Goal: Task Accomplishment & Management: Complete application form

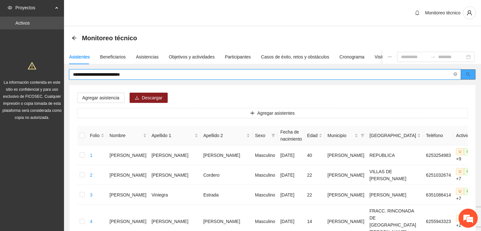
click at [469, 77] on button "button" at bounding box center [468, 74] width 15 height 10
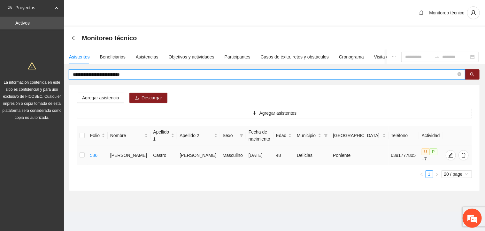
type input "**********"
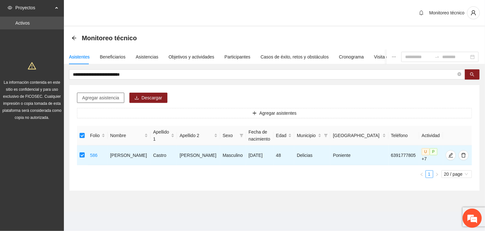
click at [103, 99] on span "Agregar asistencia" at bounding box center [100, 97] width 37 height 7
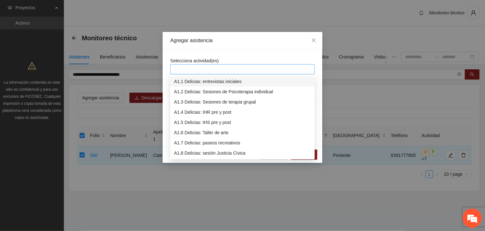
click at [196, 68] on div at bounding box center [242, 70] width 141 height 8
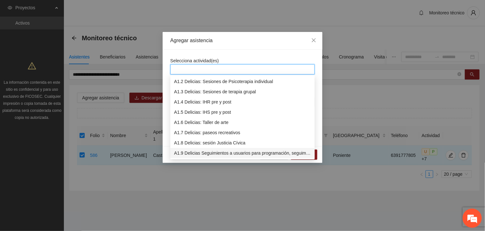
click at [188, 153] on div "A1.9 Delicias Seguimientos a usuarios para programación, seguimiento y canaliza…" at bounding box center [242, 153] width 137 height 7
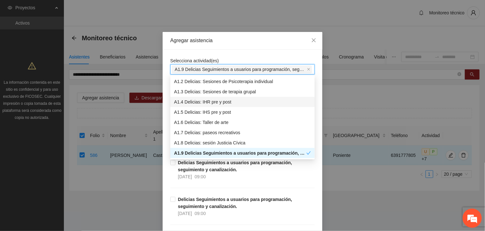
click at [235, 58] on div "Selecciona actividad(es) A1.9 Delicias Seguimientos a usuarios para programació…" at bounding box center [242, 65] width 145 height 17
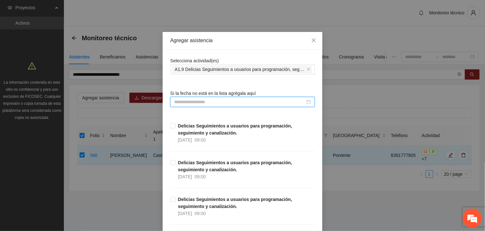
click at [174, 104] on input at bounding box center [239, 102] width 131 height 7
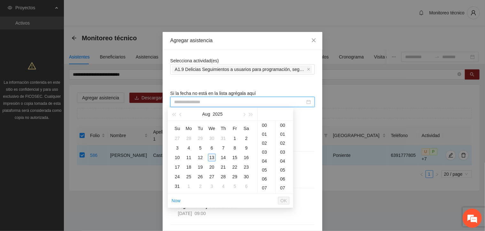
click at [212, 157] on div "13" at bounding box center [212, 158] width 8 height 8
click at [266, 168] on div "10" at bounding box center [267, 167] width 18 height 9
click at [282, 125] on div "00" at bounding box center [285, 125] width 18 height 9
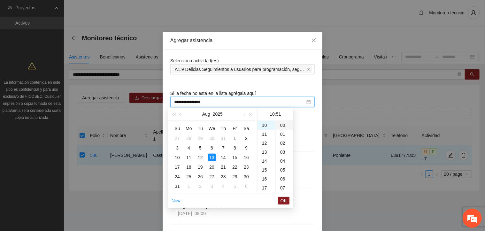
type input "**********"
click at [285, 202] on span "OK" at bounding box center [284, 200] width 6 height 7
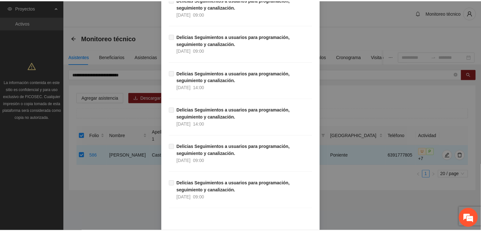
scroll to position [5556, 0]
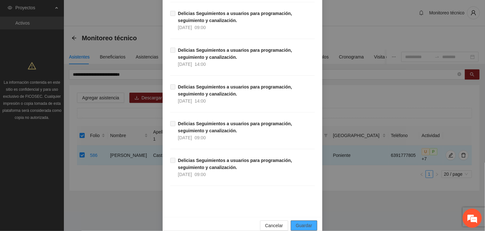
click at [301, 222] on span "Guardar" at bounding box center [304, 225] width 16 height 7
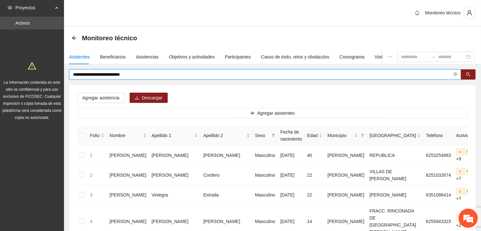
click at [150, 75] on input "**********" at bounding box center [262, 74] width 379 height 7
type input "*"
click at [467, 74] on icon "search" at bounding box center [468, 74] width 4 height 4
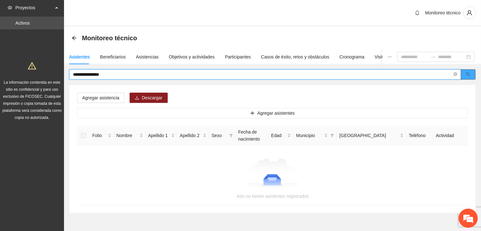
type input "**********"
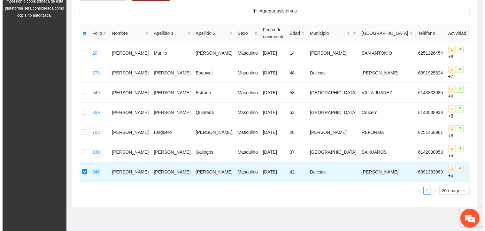
scroll to position [0, 0]
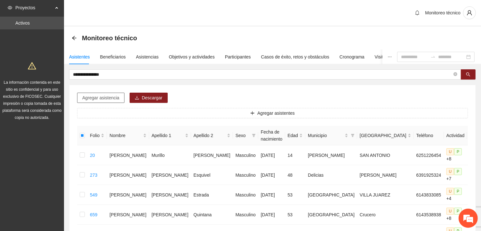
click at [98, 97] on span "Agregar asistencia" at bounding box center [100, 97] width 37 height 7
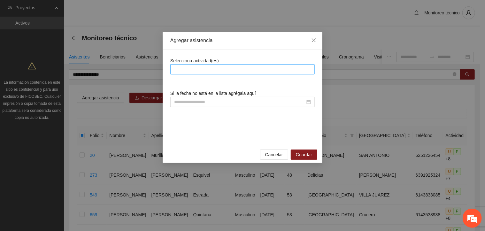
click at [190, 69] on div at bounding box center [242, 70] width 141 height 8
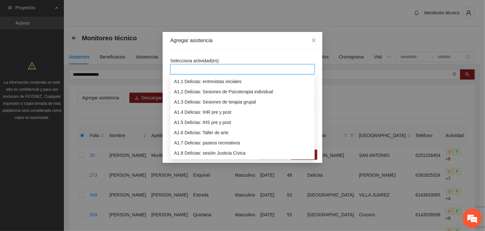
scroll to position [10, 0]
click at [197, 154] on div "A1.9 Delicias Seguimientos a usuarios para programación, seguimiento y canaliza…" at bounding box center [242, 153] width 137 height 7
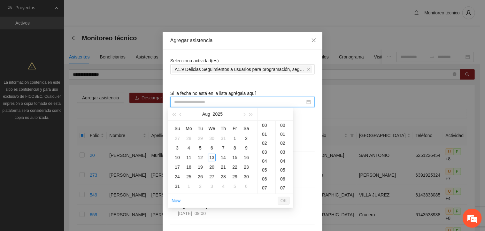
click at [174, 100] on input at bounding box center [239, 102] width 131 height 7
click at [213, 159] on div "13" at bounding box center [212, 158] width 8 height 8
click at [263, 130] on div "10" at bounding box center [267, 129] width 18 height 9
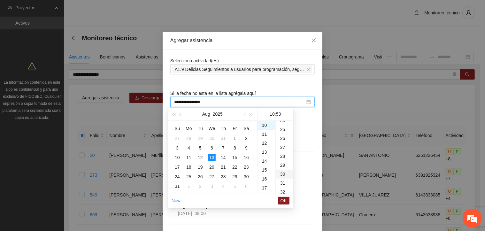
click at [284, 174] on div "30" at bounding box center [285, 174] width 18 height 9
type input "**********"
click at [283, 201] on span "OK" at bounding box center [284, 200] width 6 height 7
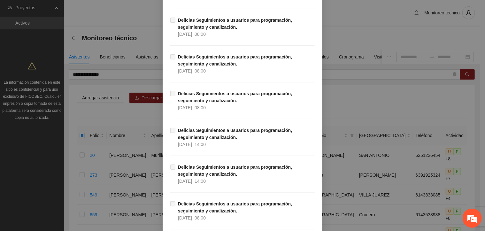
scroll to position [5556, 0]
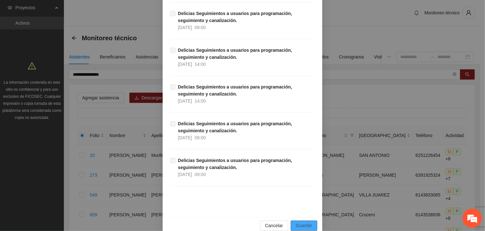
click at [307, 222] on span "Guardar" at bounding box center [304, 225] width 16 height 7
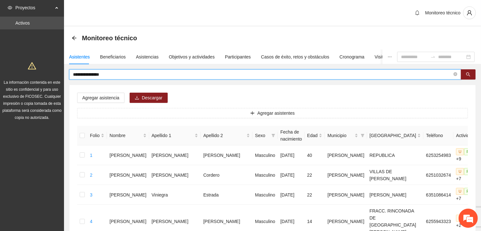
click at [118, 75] on input "**********" at bounding box center [262, 74] width 379 height 7
type input "*"
click at [469, 75] on icon "search" at bounding box center [468, 75] width 4 height 4
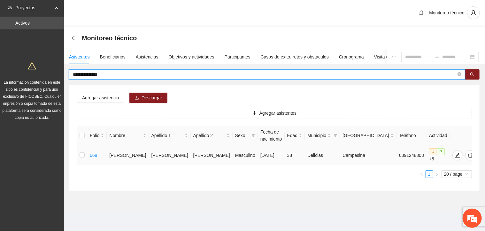
type input "**********"
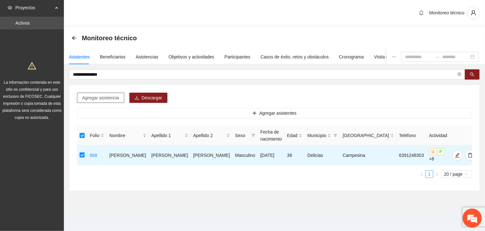
click at [110, 96] on span "Agregar asistencia" at bounding box center [100, 97] width 37 height 7
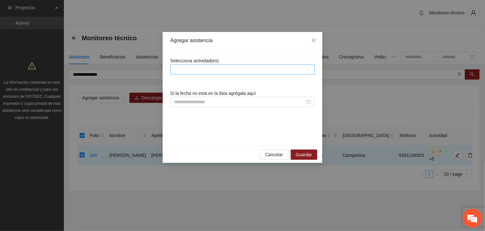
click at [190, 70] on div at bounding box center [242, 70] width 141 height 8
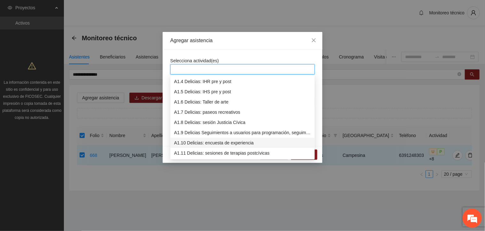
scroll to position [31, 0]
click at [199, 132] on div "A1.9 Delicias Seguimientos a usuarios para programación, seguimiento y canaliza…" at bounding box center [242, 132] width 137 height 7
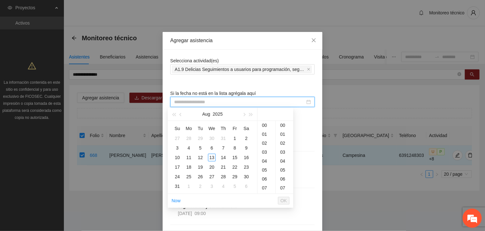
click at [174, 101] on input at bounding box center [239, 102] width 131 height 7
click at [214, 158] on div "13" at bounding box center [212, 158] width 8 height 8
click at [280, 123] on div "00" at bounding box center [285, 125] width 18 height 9
type input "**********"
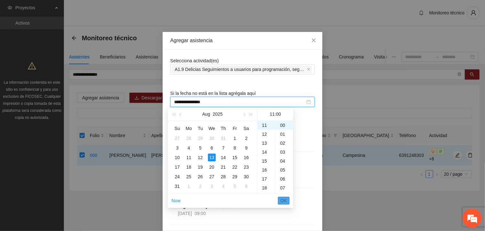
click at [286, 198] on span "OK" at bounding box center [284, 200] width 6 height 7
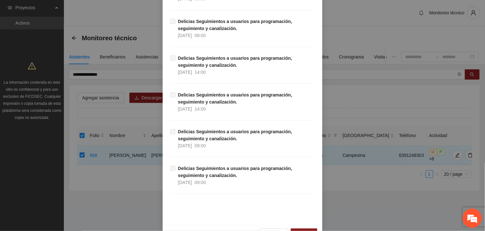
scroll to position [5556, 0]
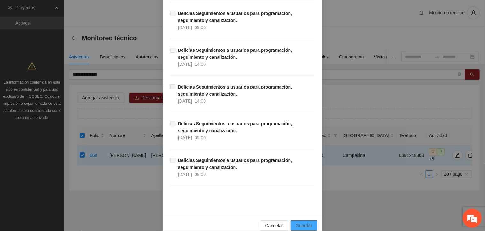
click at [298, 222] on span "Guardar" at bounding box center [304, 225] width 16 height 7
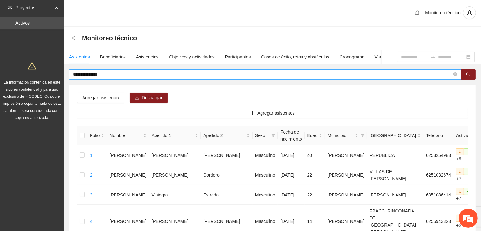
click at [118, 75] on input "**********" at bounding box center [262, 74] width 379 height 7
type input "*"
click at [469, 73] on icon "search" at bounding box center [468, 74] width 4 height 4
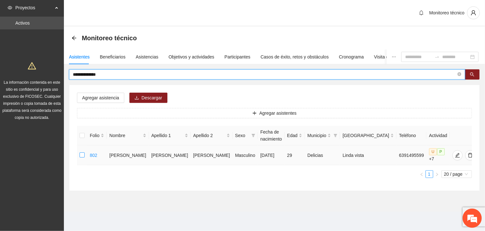
type input "**********"
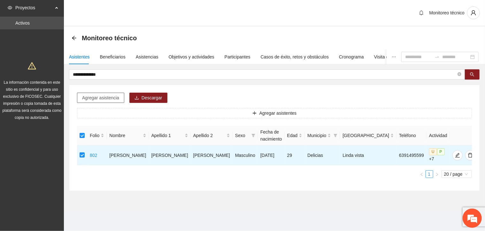
click at [103, 96] on span "Agregar asistencia" at bounding box center [100, 97] width 37 height 7
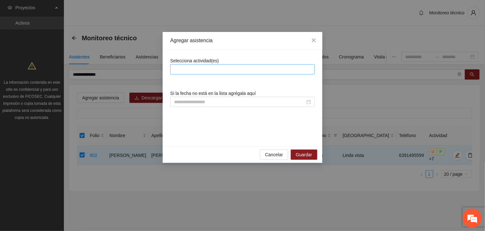
click at [183, 69] on div at bounding box center [242, 70] width 141 height 8
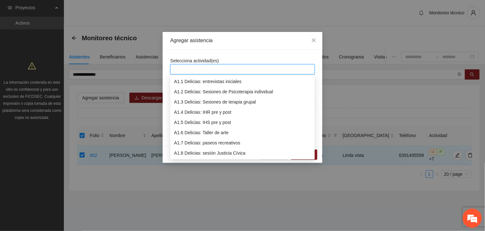
scroll to position [10, 0]
click at [196, 154] on div "A1.9 Delicias Seguimientos a usuarios para programación, seguimiento y canaliza…" at bounding box center [242, 153] width 137 height 7
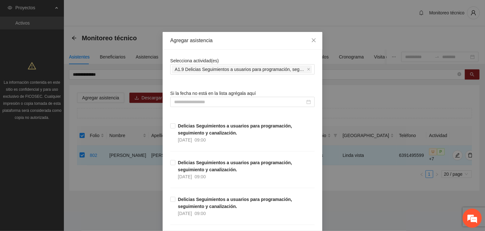
click at [234, 62] on div "Selecciona actividad(es) A1.9 Delicias Seguimientos a usuarios para programació…" at bounding box center [242, 65] width 145 height 17
click at [179, 105] on input at bounding box center [239, 102] width 131 height 7
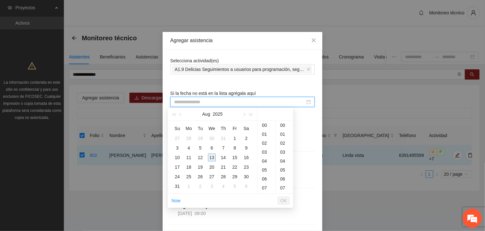
click at [210, 159] on div "13" at bounding box center [212, 158] width 8 height 8
click at [283, 166] on div "30" at bounding box center [285, 166] width 18 height 9
type input "**********"
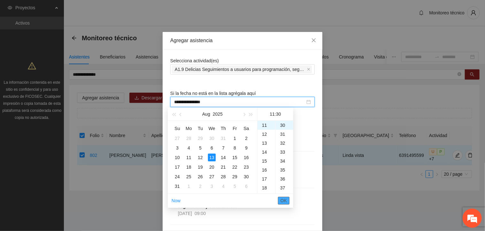
click at [285, 199] on span "OK" at bounding box center [284, 200] width 6 height 7
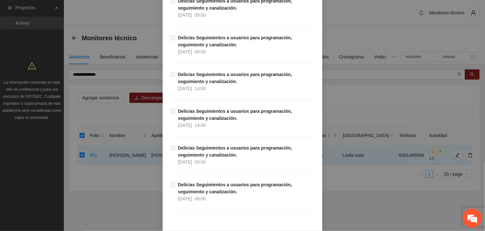
scroll to position [5556, 0]
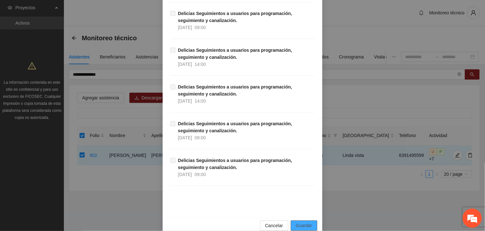
click at [305, 222] on span "Guardar" at bounding box center [304, 225] width 16 height 7
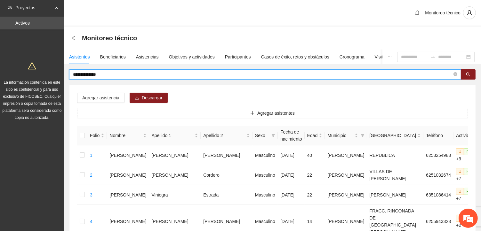
click at [104, 74] on input "**********" at bounding box center [262, 74] width 379 height 7
type input "*"
click at [469, 74] on icon "search" at bounding box center [468, 74] width 4 height 4
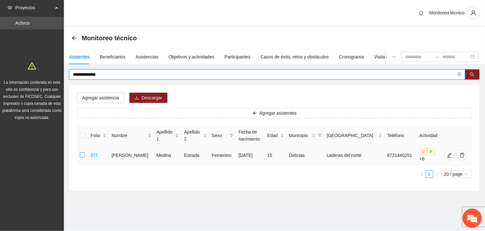
type input "**********"
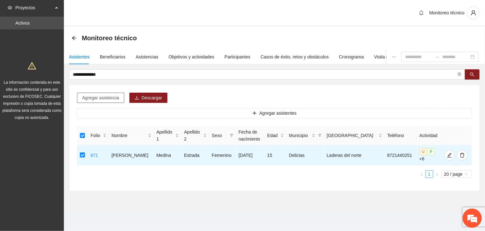
click at [109, 99] on span "Agregar asistencia" at bounding box center [100, 97] width 37 height 7
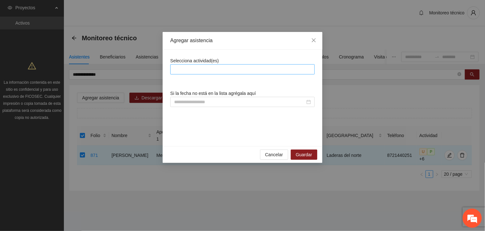
click at [195, 71] on div at bounding box center [242, 70] width 141 height 8
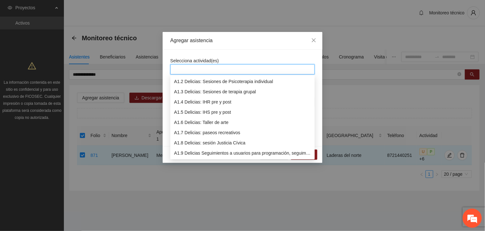
scroll to position [31, 0]
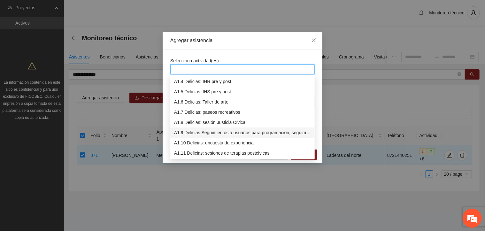
click at [188, 133] on div "A1.9 Delicias Seguimientos a usuarios para programación, seguimiento y canaliza…" at bounding box center [242, 132] width 137 height 7
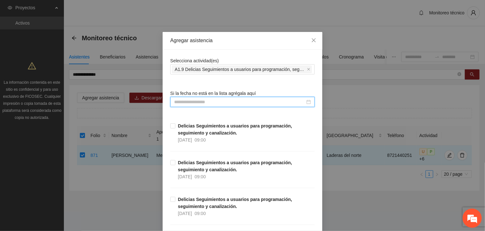
click at [174, 99] on input at bounding box center [239, 102] width 131 height 7
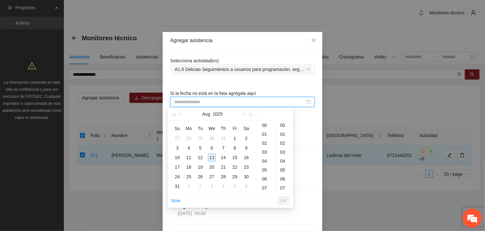
click at [211, 158] on div "13" at bounding box center [212, 158] width 8 height 8
click at [283, 125] on div "00" at bounding box center [285, 125] width 18 height 9
type input "**********"
click at [283, 199] on span "OK" at bounding box center [284, 200] width 6 height 7
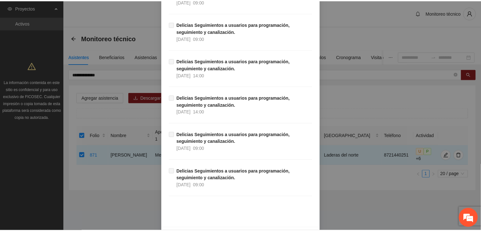
scroll to position [5556, 0]
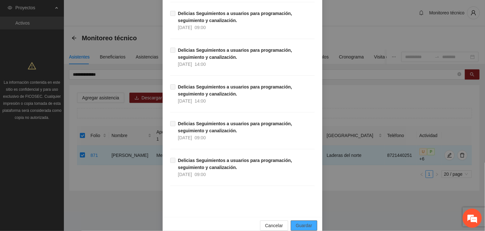
click at [291, 221] on button "Guardar" at bounding box center [304, 226] width 27 height 10
